Goal: Check status: Check status

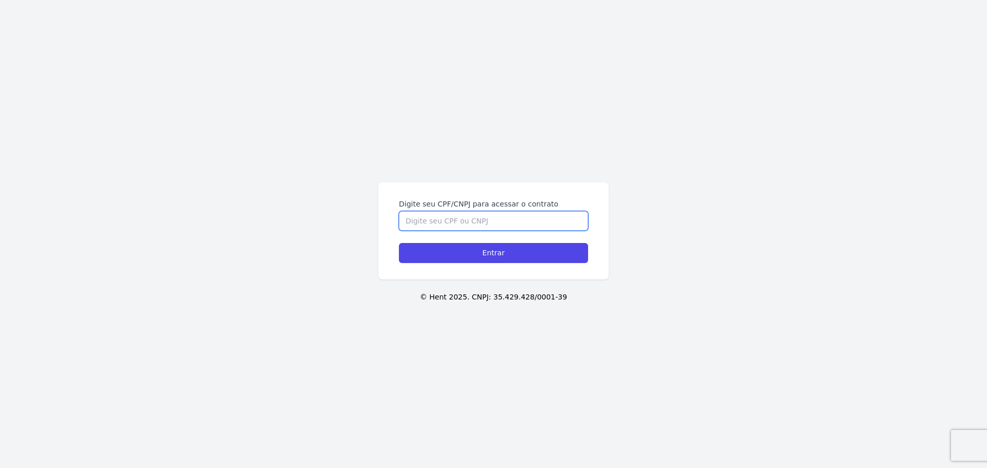
click at [519, 222] on input "Digite seu CPF/CNPJ para acessar o contrato" at bounding box center [493, 221] width 189 height 20
type input "47832034823"
click at [399, 243] on input "Entrar" at bounding box center [493, 253] width 189 height 20
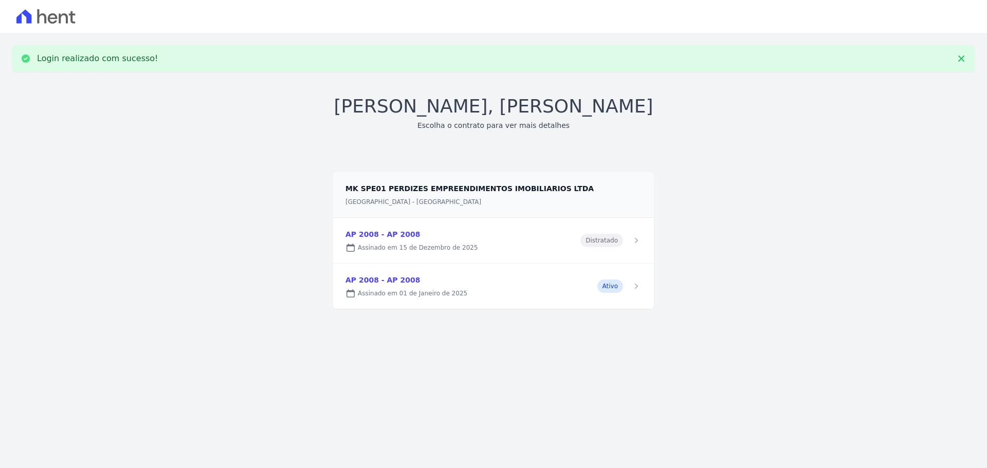
click at [541, 297] on link at bounding box center [493, 286] width 321 height 45
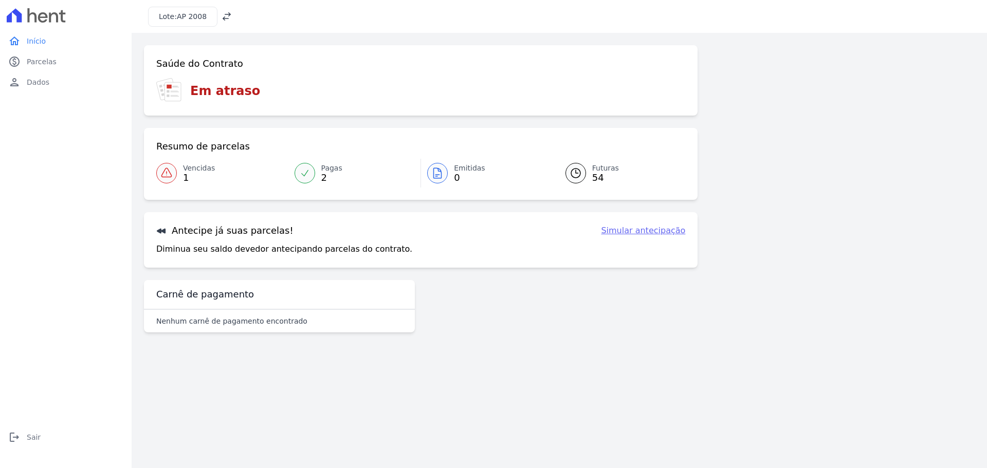
click at [300, 170] on icon at bounding box center [305, 173] width 10 height 10
click at [52, 63] on span "Parcelas" at bounding box center [42, 62] width 30 height 10
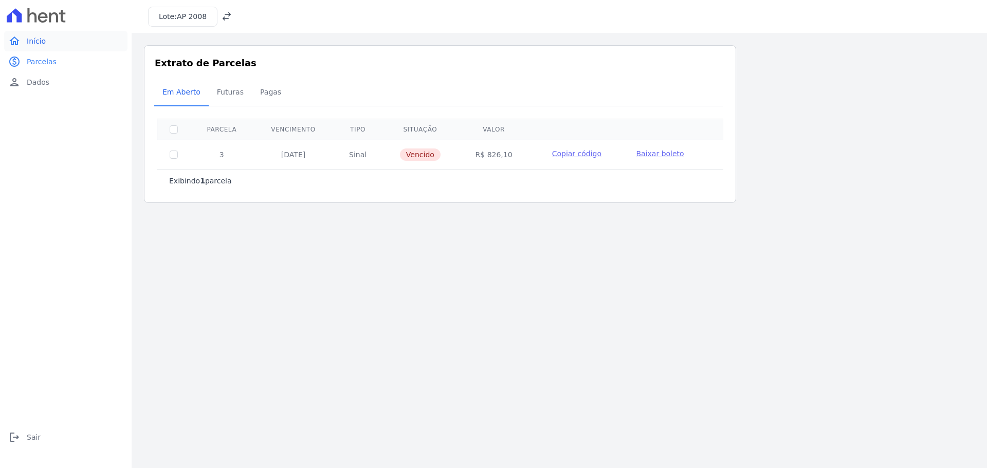
click at [61, 37] on link "home Início" at bounding box center [65, 41] width 123 height 21
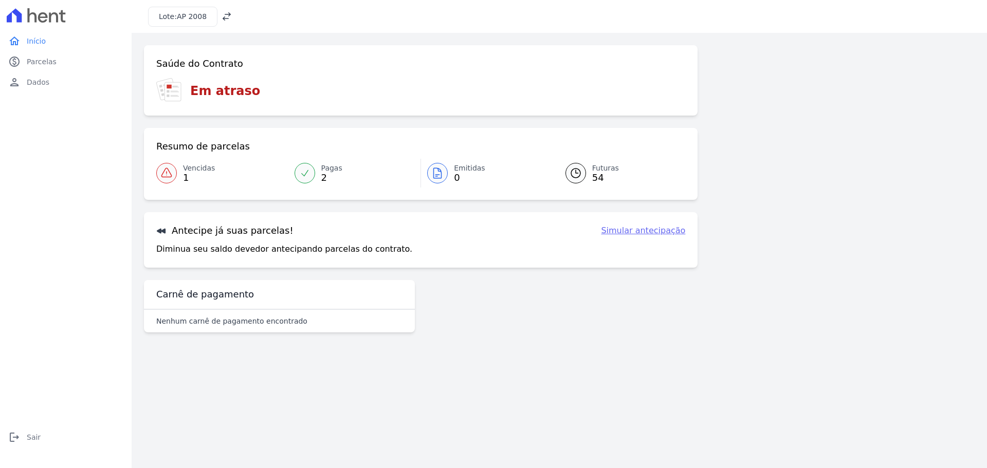
click at [438, 172] on icon at bounding box center [437, 173] width 12 height 12
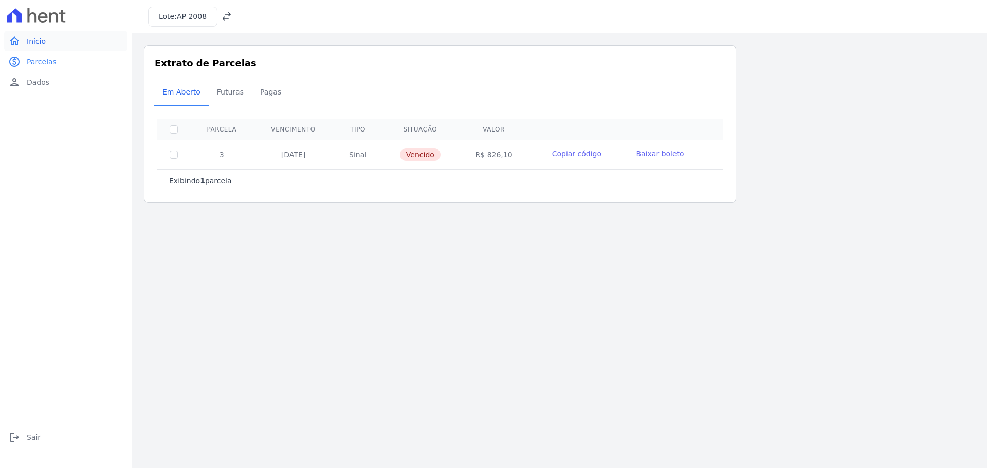
click at [24, 33] on link "home Início" at bounding box center [65, 41] width 123 height 21
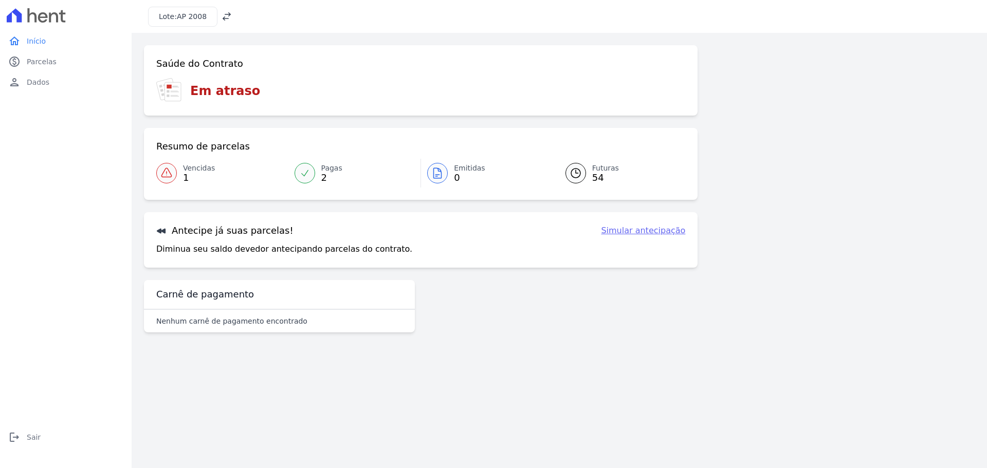
click at [582, 167] on div at bounding box center [575, 173] width 21 height 21
